Goal: Find contact information: Find contact information

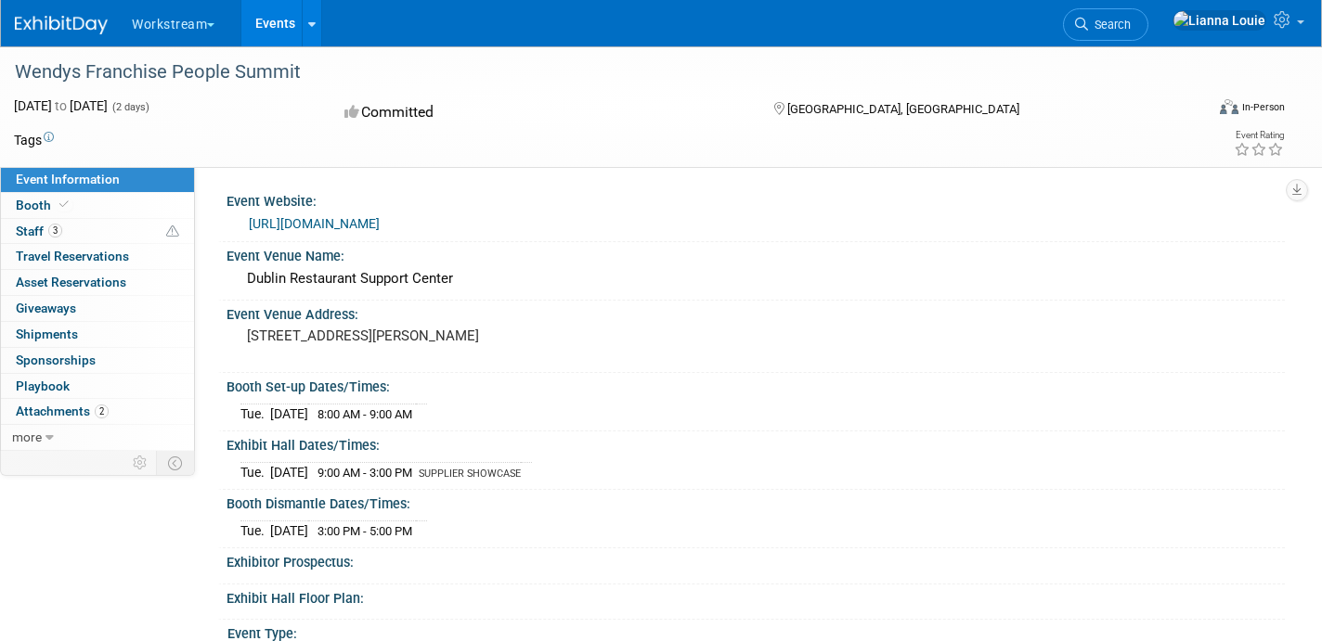
click at [396, 279] on div "Dublin Restaurant Support Center" at bounding box center [755, 279] width 1030 height 29
drag, startPoint x: 243, startPoint y: 335, endPoint x: 368, endPoint y: 351, distance: 125.4
click at [368, 351] on div "[STREET_ADDRESS][PERSON_NAME]" at bounding box center [446, 344] width 413 height 43
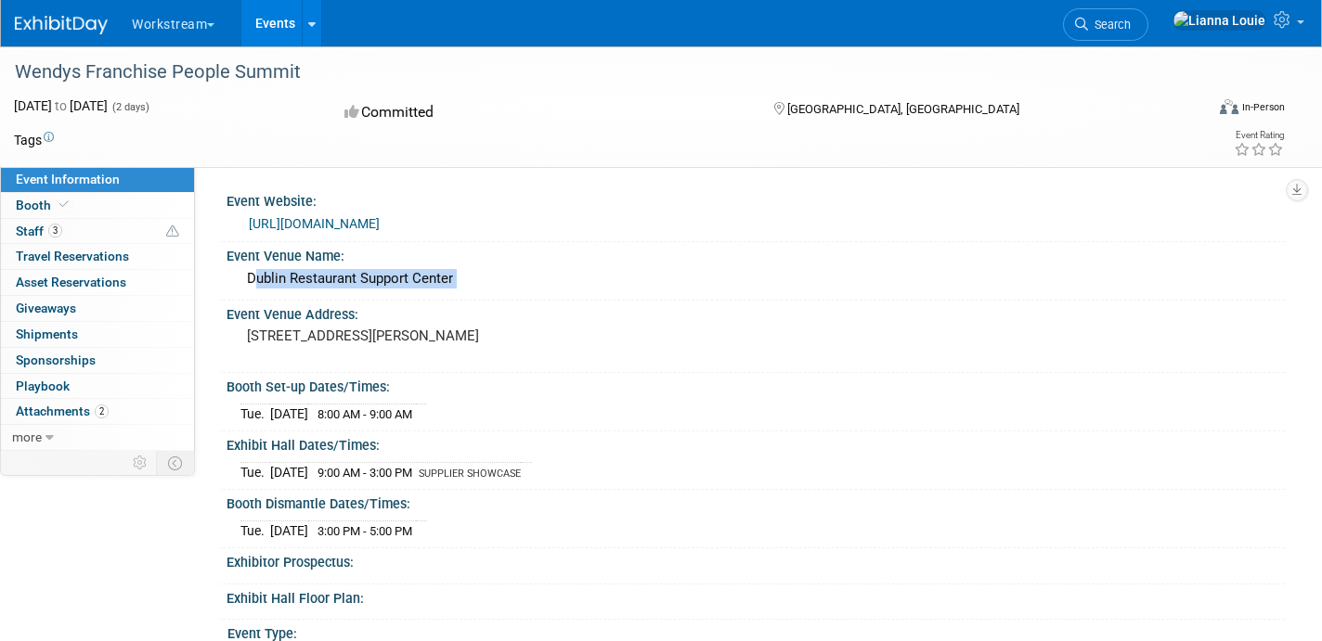
copy pre "[STREET_ADDRESS][PERSON_NAME]"
click at [119, 206] on link "Booth" at bounding box center [97, 205] width 193 height 25
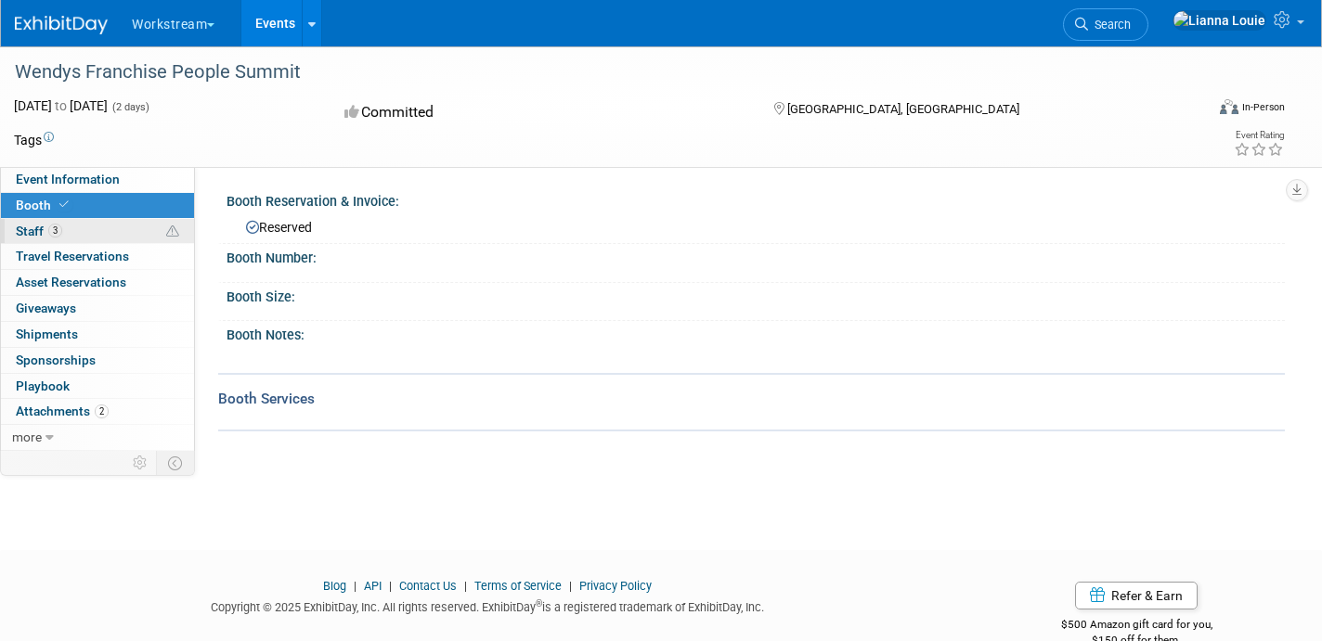
click at [111, 234] on link "3 Staff 3" at bounding box center [97, 231] width 193 height 25
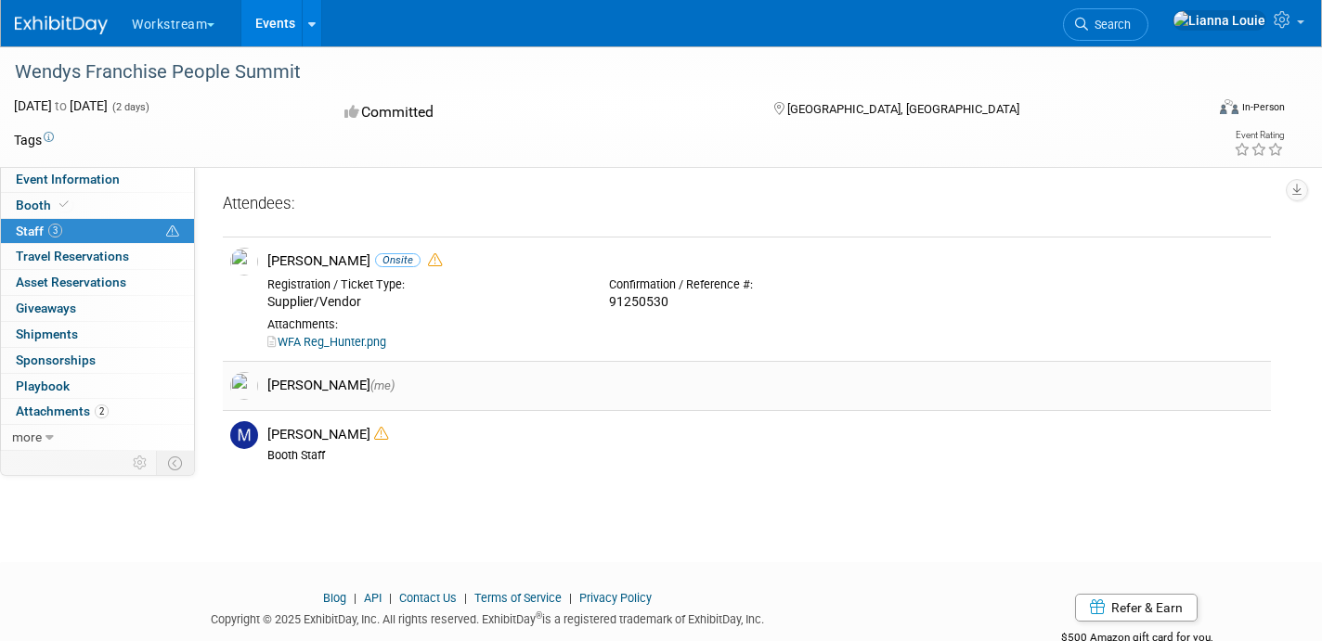
click at [273, 389] on div "[PERSON_NAME] (me)" at bounding box center [765, 386] width 996 height 18
click at [300, 343] on link "WFA Reg_Hunter.png" at bounding box center [326, 342] width 119 height 14
click at [103, 260] on span "Travel Reservations 0" at bounding box center [72, 256] width 113 height 15
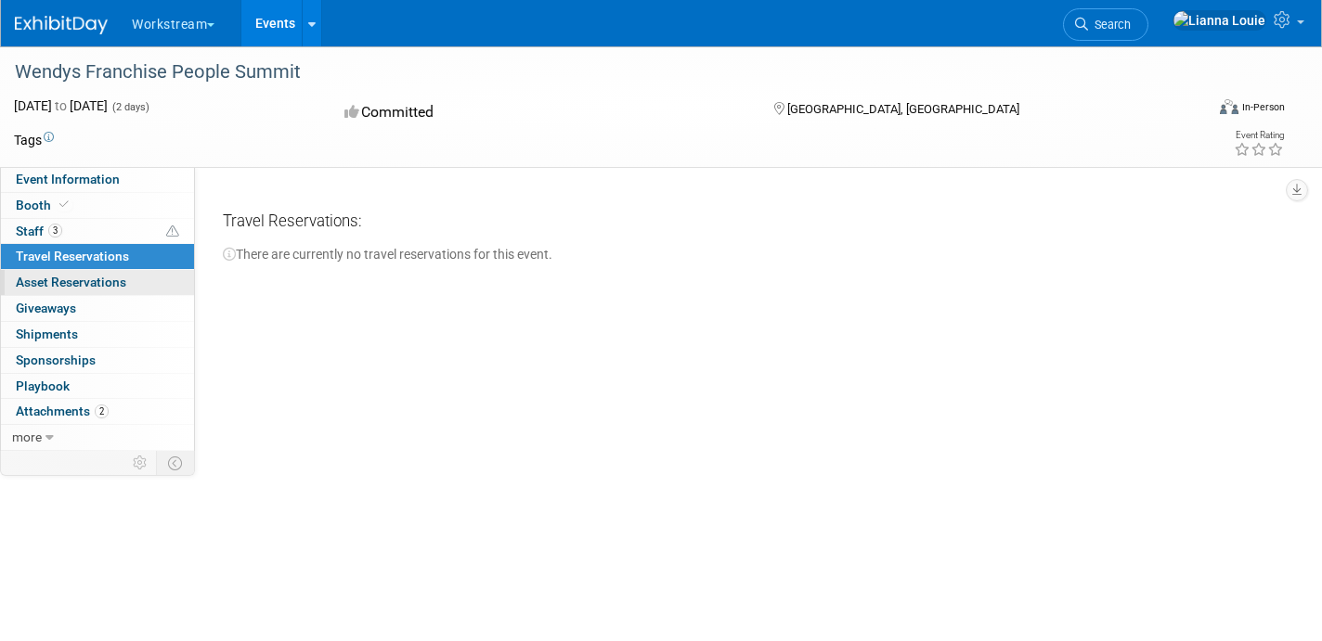
click at [103, 278] on span "Asset Reservations 0" at bounding box center [71, 282] width 110 height 15
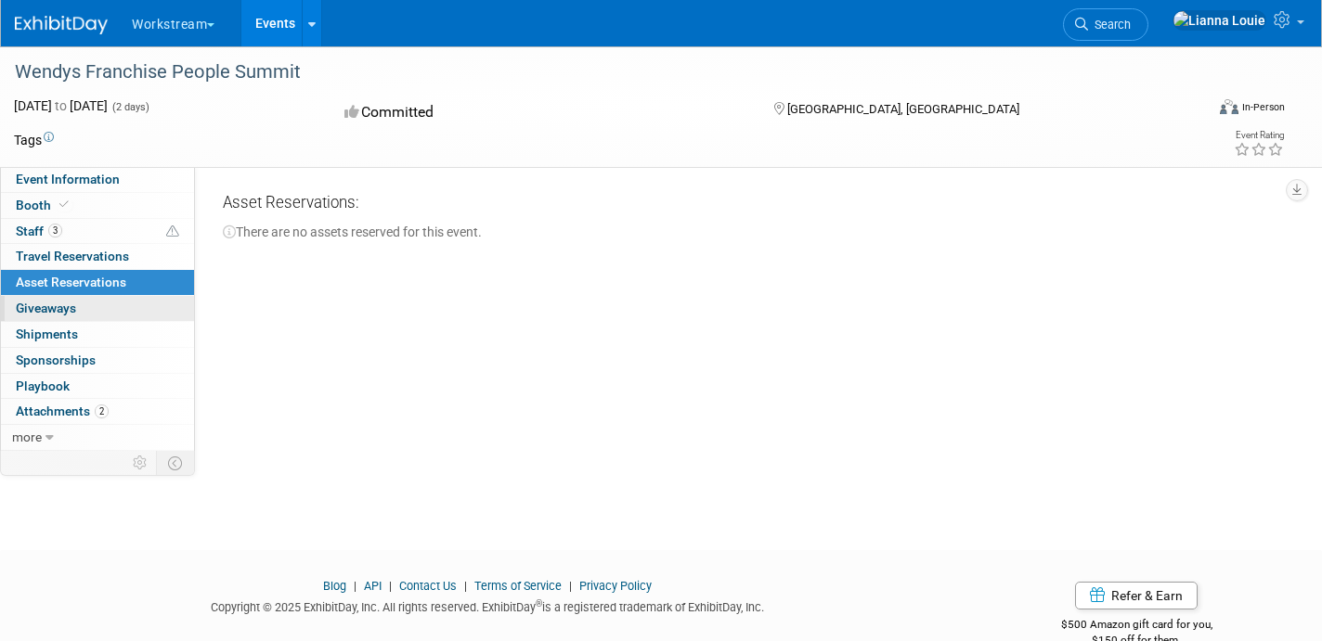
click at [103, 306] on link "0 Giveaways 0" at bounding box center [97, 308] width 193 height 25
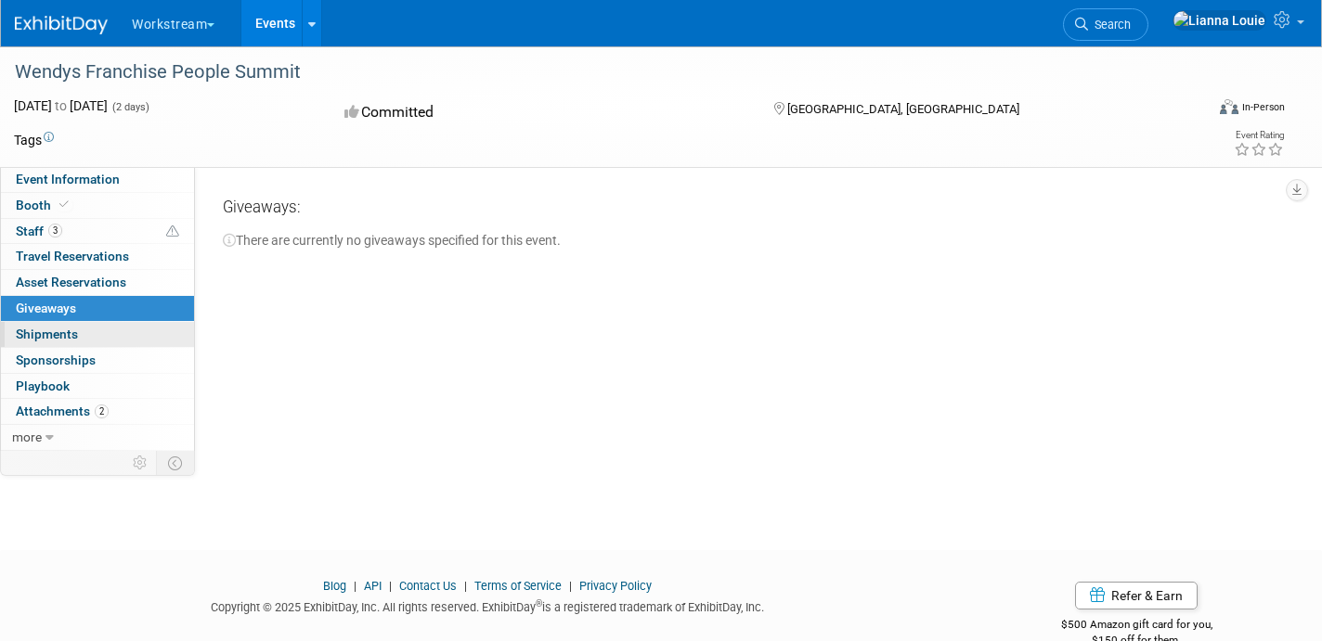
click at [99, 333] on link "0 Shipments 0" at bounding box center [97, 334] width 193 height 25
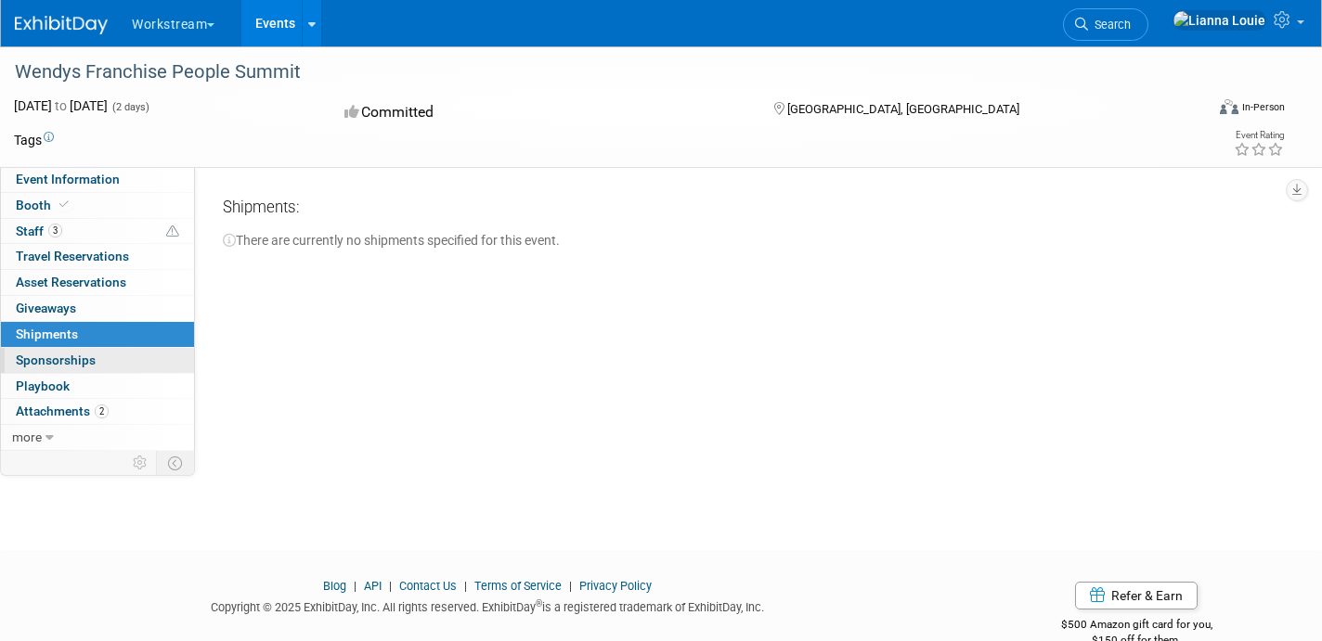
click at [99, 354] on link "0 Sponsorships 0" at bounding box center [97, 360] width 193 height 25
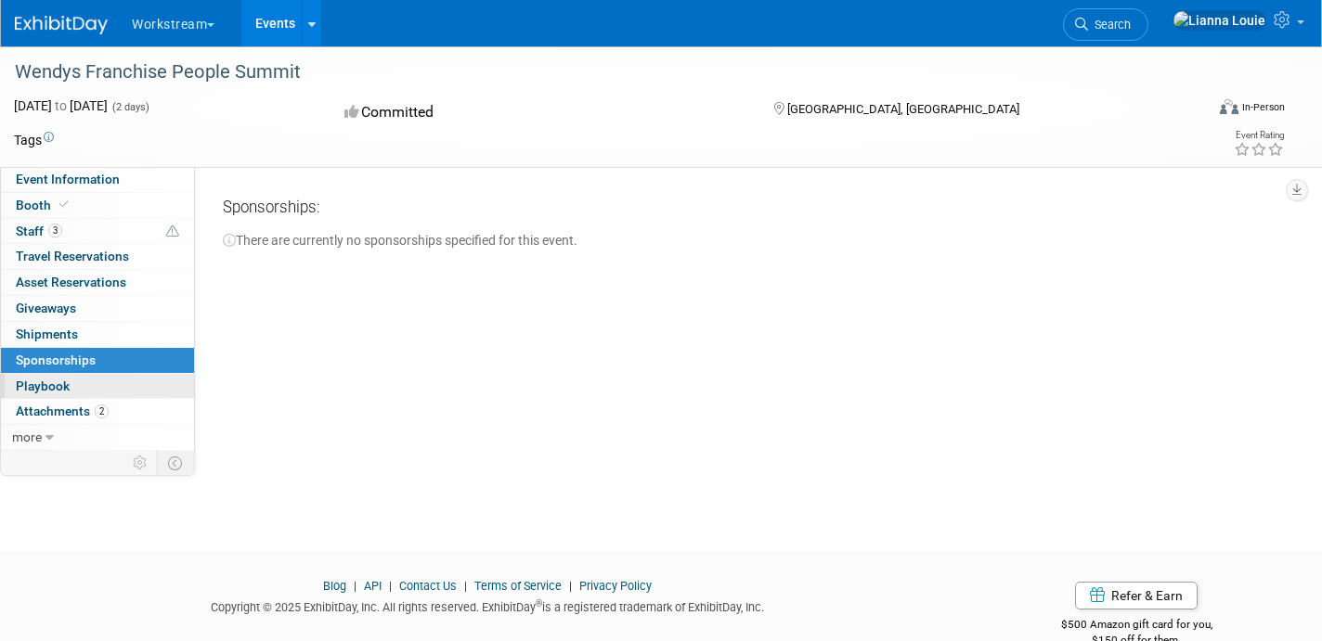
click at [99, 385] on link "0 Playbook 0" at bounding box center [97, 386] width 193 height 25
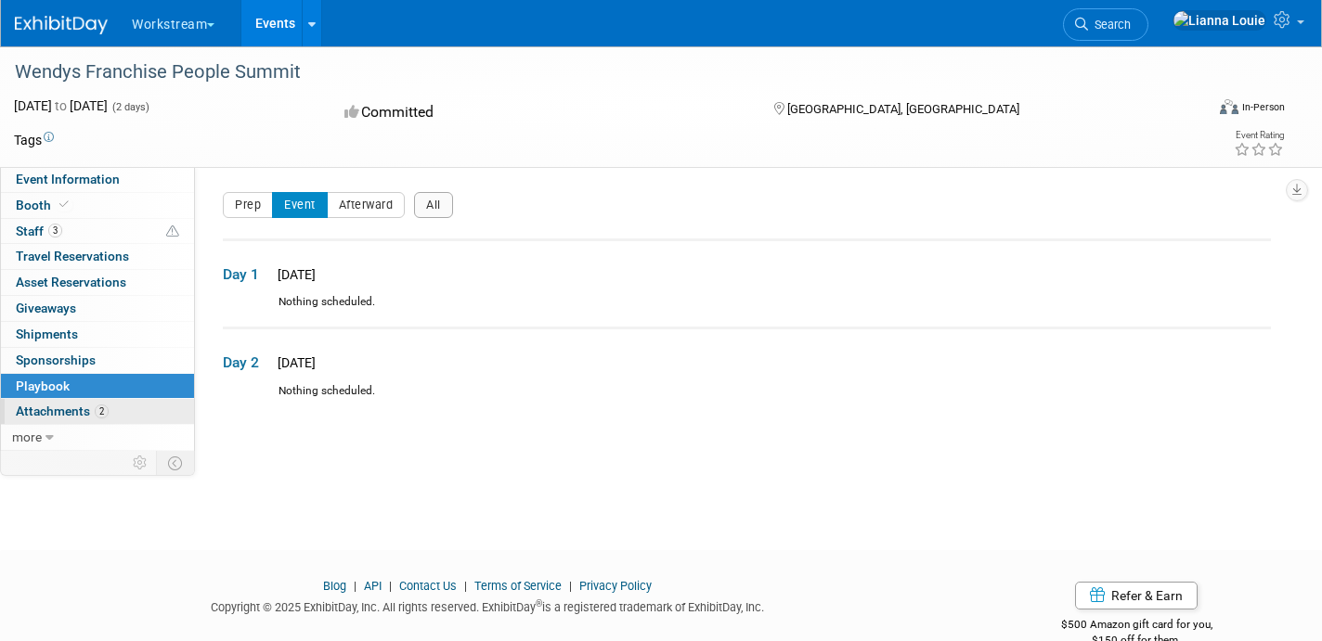
click at [106, 417] on span "Attachments 2" at bounding box center [62, 411] width 93 height 15
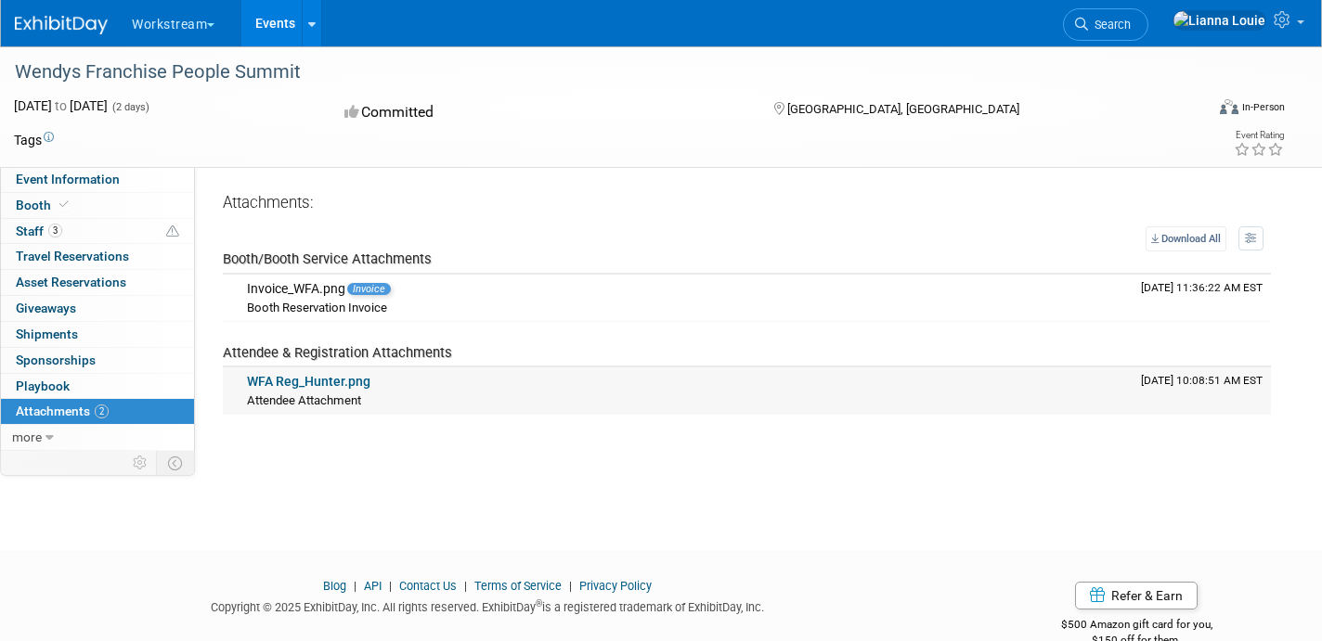
click at [300, 381] on link "WFA Reg_Hunter.png" at bounding box center [308, 381] width 123 height 15
click at [320, 290] on div "Invoice_WFA.png Invoice" at bounding box center [686, 289] width 879 height 17
click at [339, 312] on span "Booth Reservation Invoice" at bounding box center [317, 308] width 140 height 14
click at [370, 286] on span "Invoice" at bounding box center [369, 289] width 44 height 12
click at [352, 262] on span "Booth/Booth Service Attachments" at bounding box center [327, 259] width 209 height 17
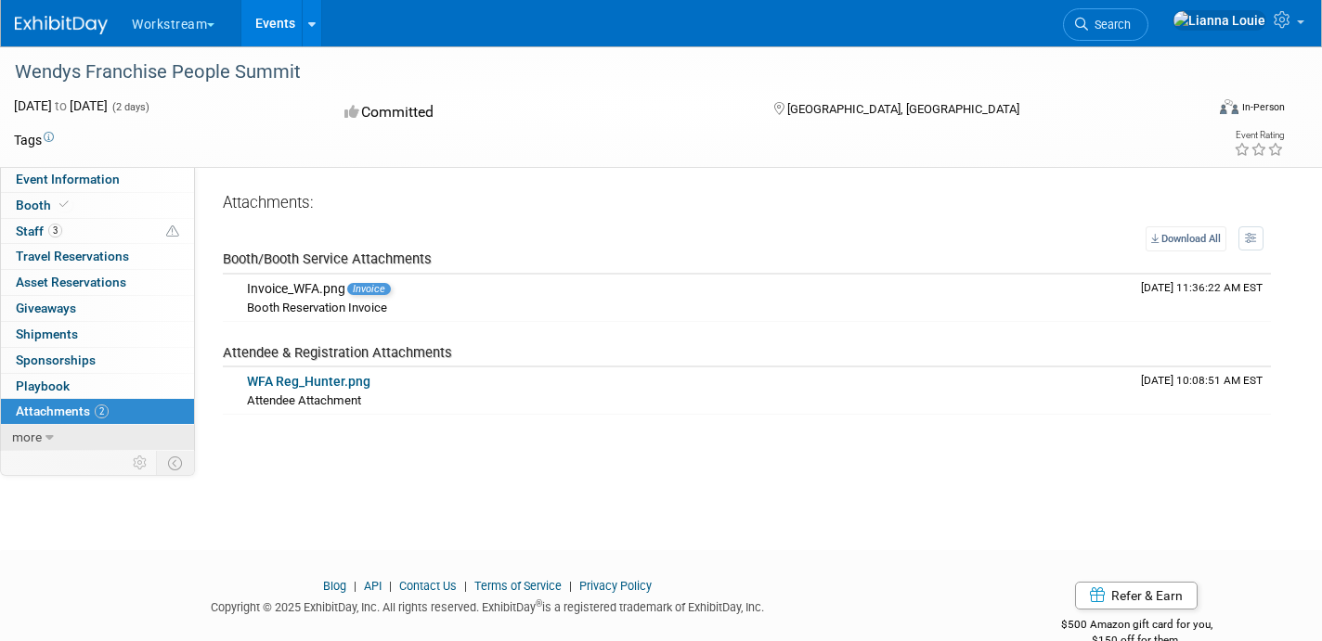
click at [47, 433] on icon at bounding box center [49, 438] width 8 height 13
click at [58, 457] on span "Event Binder (.pdf export)" at bounding box center [90, 463] width 149 height 15
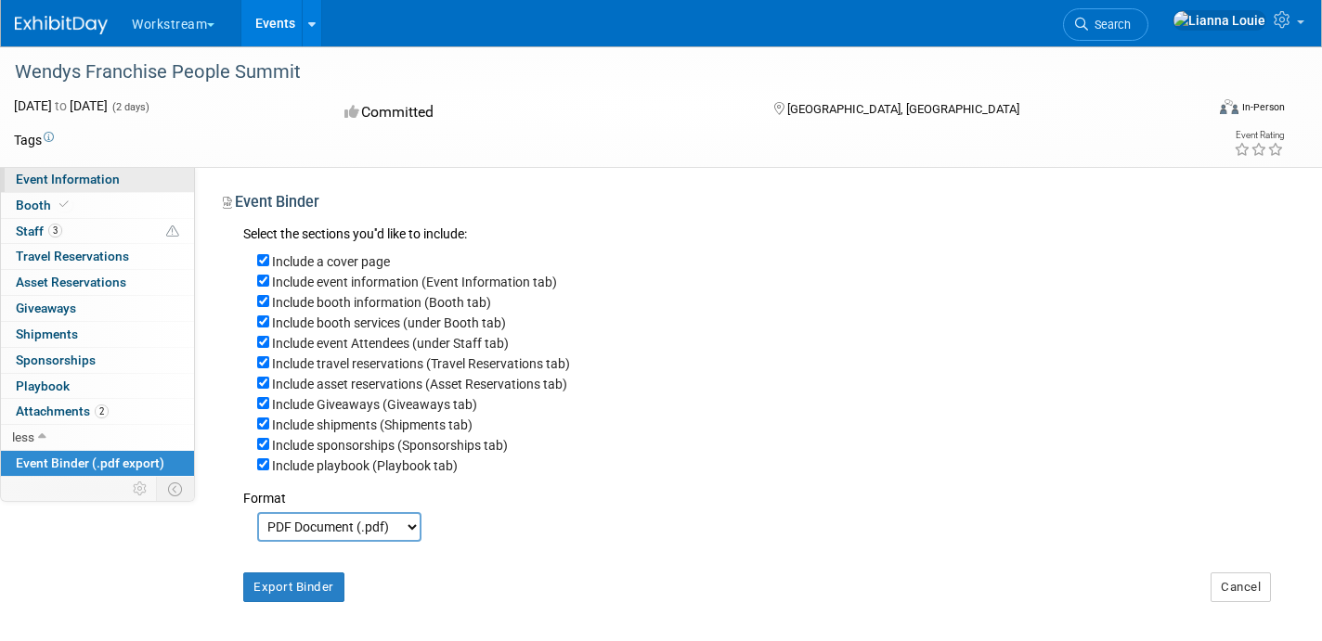
click at [79, 185] on span "Event Information" at bounding box center [68, 179] width 104 height 15
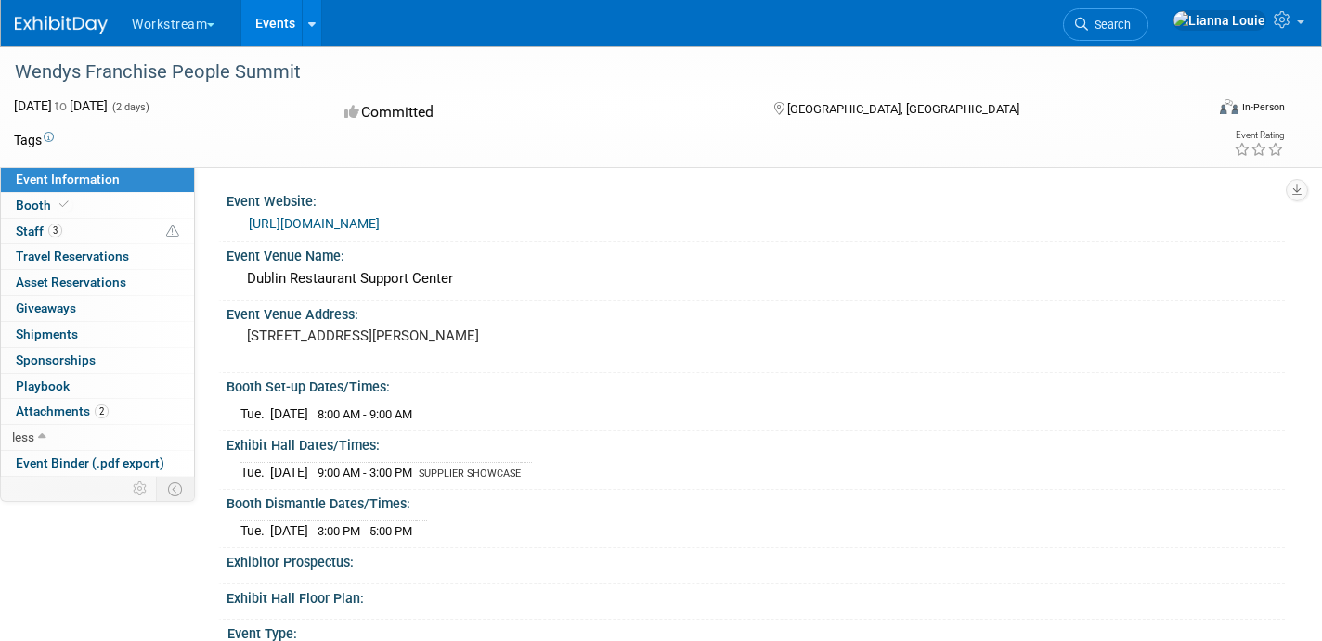
click at [379, 229] on link "[URL][DOMAIN_NAME]" at bounding box center [314, 223] width 131 height 15
